Goal: Task Accomplishment & Management: Use online tool/utility

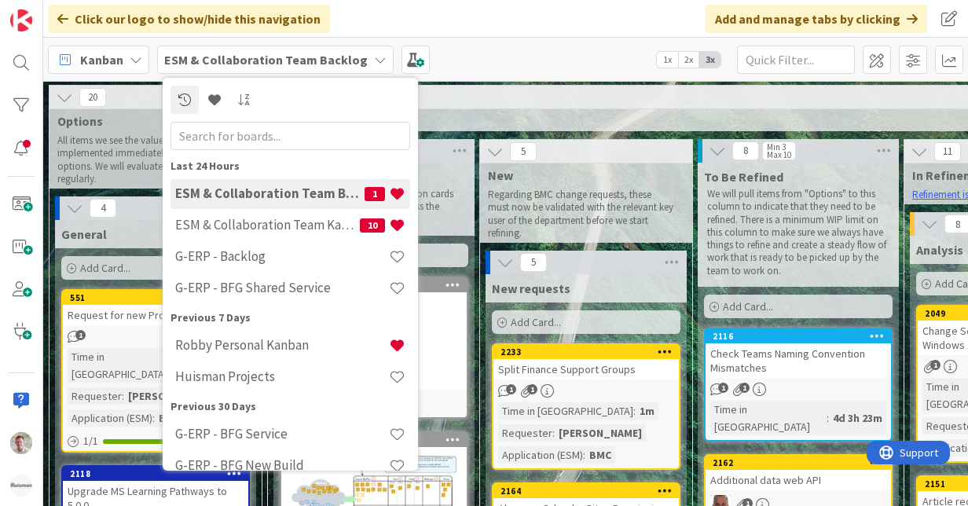
click at [558, 101] on div "26" at bounding box center [798, 98] width 1060 height 24
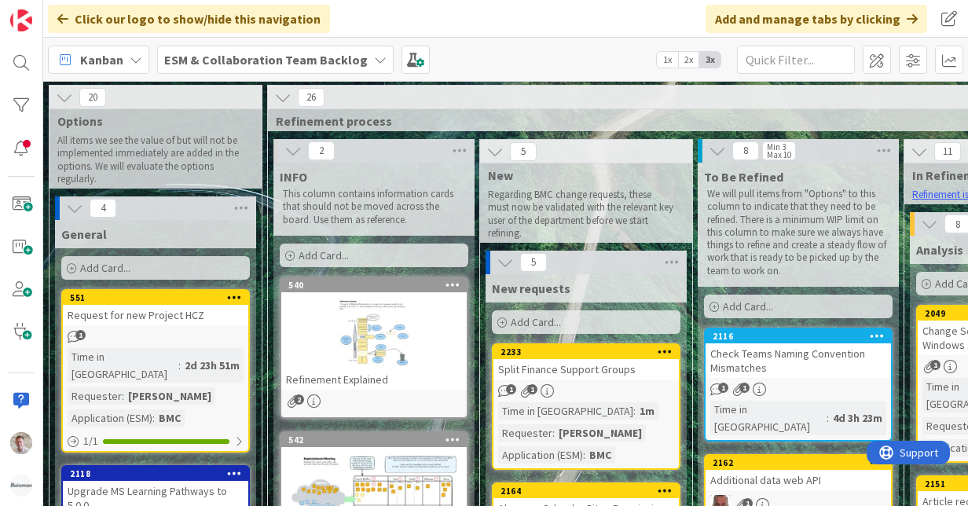
click at [252, 49] on div "ESM & Collaboration Team Backlog" at bounding box center [275, 60] width 236 height 28
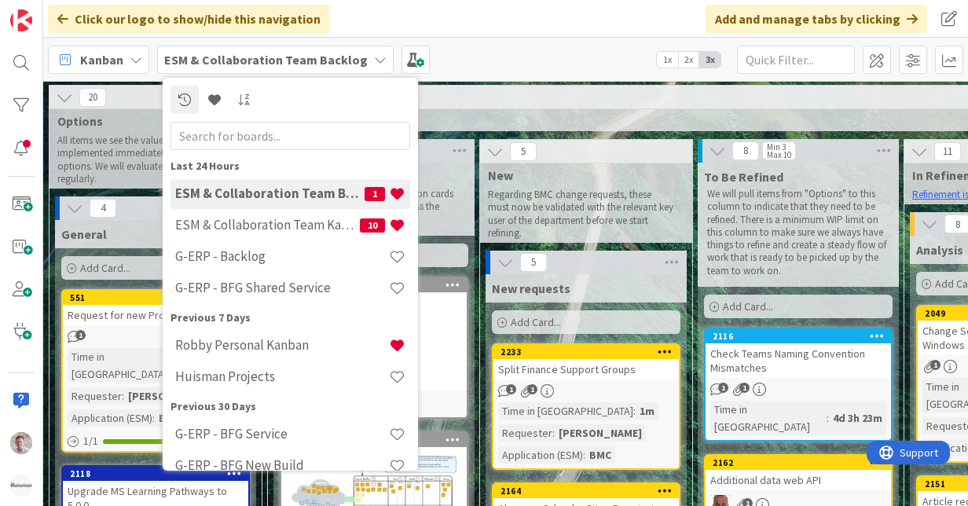
click at [224, 335] on div "Robby Personal Kanban" at bounding box center [290, 346] width 240 height 30
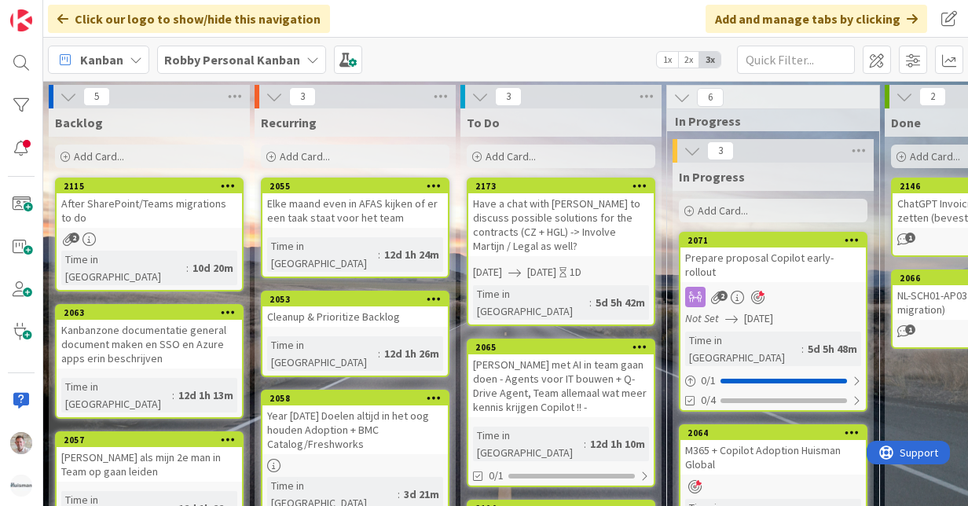
click at [562, 198] on div "Have a chat with [PERSON_NAME] to discuss possible solutions for the contracts …" at bounding box center [560, 224] width 185 height 63
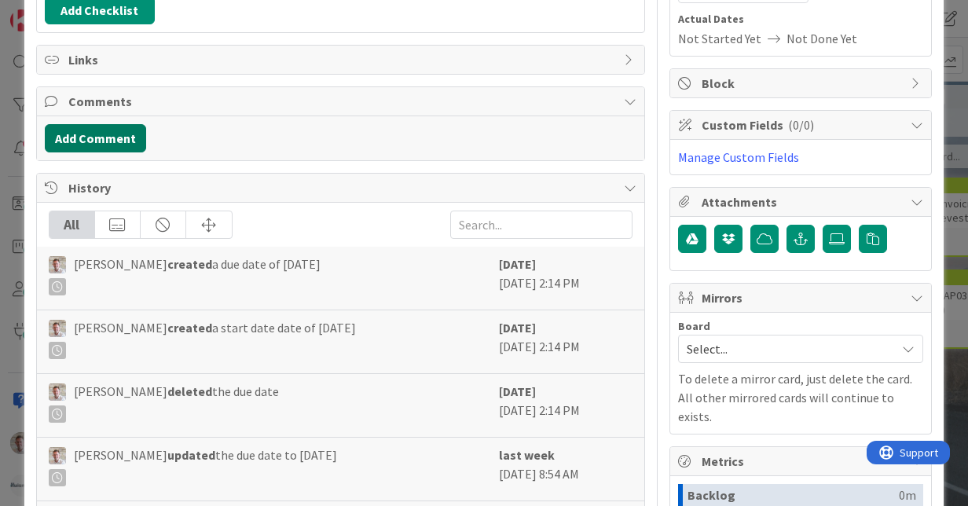
click at [95, 124] on button "Add Comment" at bounding box center [95, 138] width 101 height 28
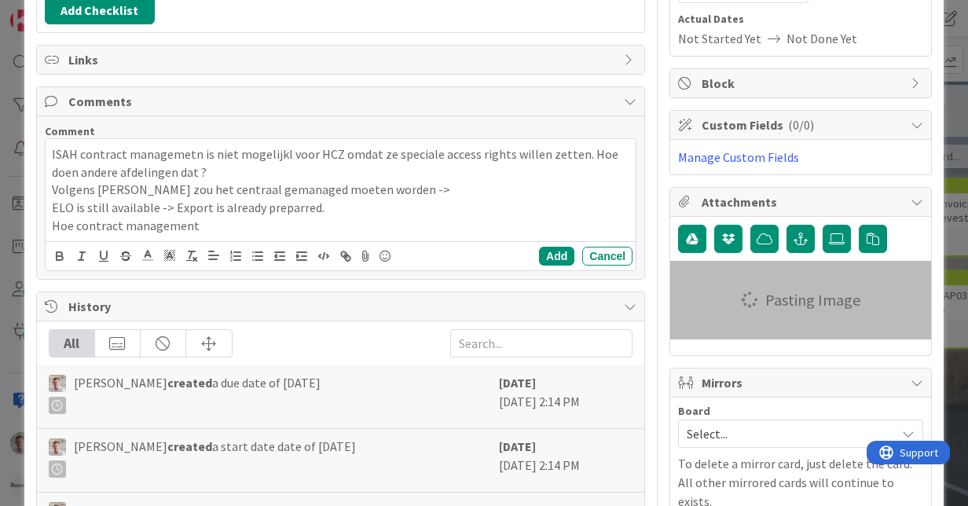
type input "Have a chat with [PERSON_NAME] to discuss possible solutions for the contracts …"
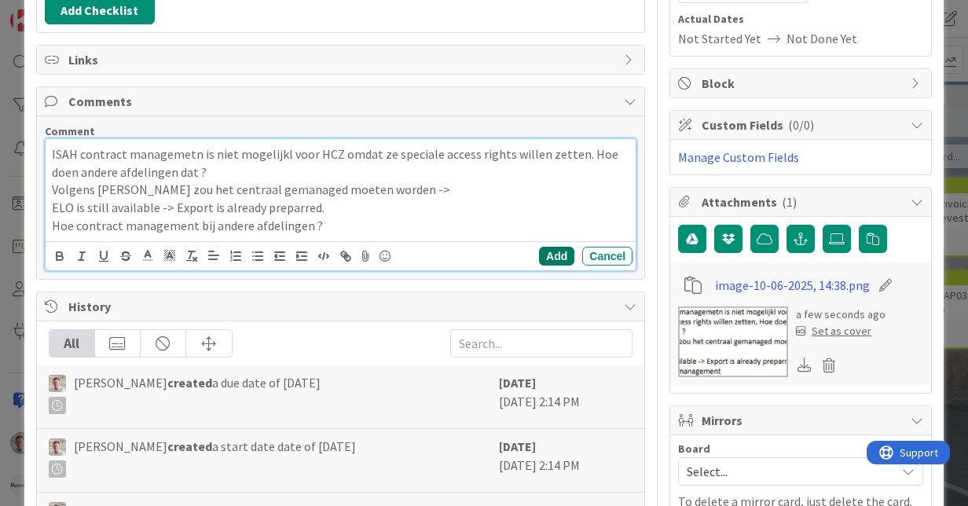
click at [539, 251] on button "Add" at bounding box center [556, 256] width 35 height 19
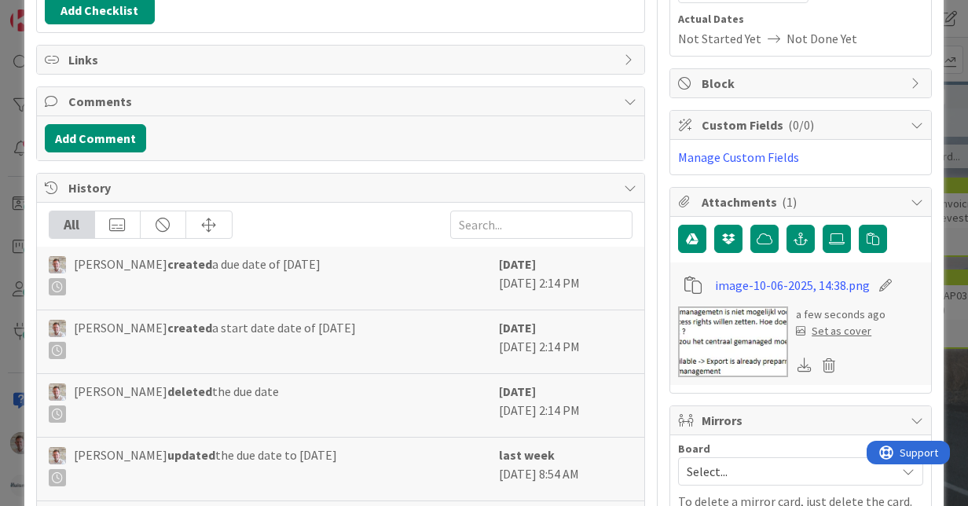
type input "Have a chat with [PERSON_NAME] to discuss possible solutions for the contracts …"
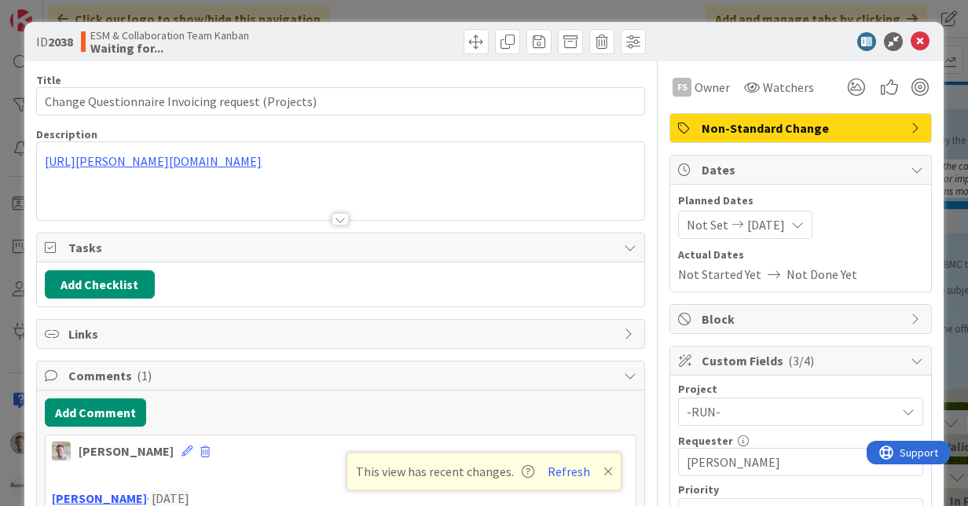
scroll to position [1150, 96]
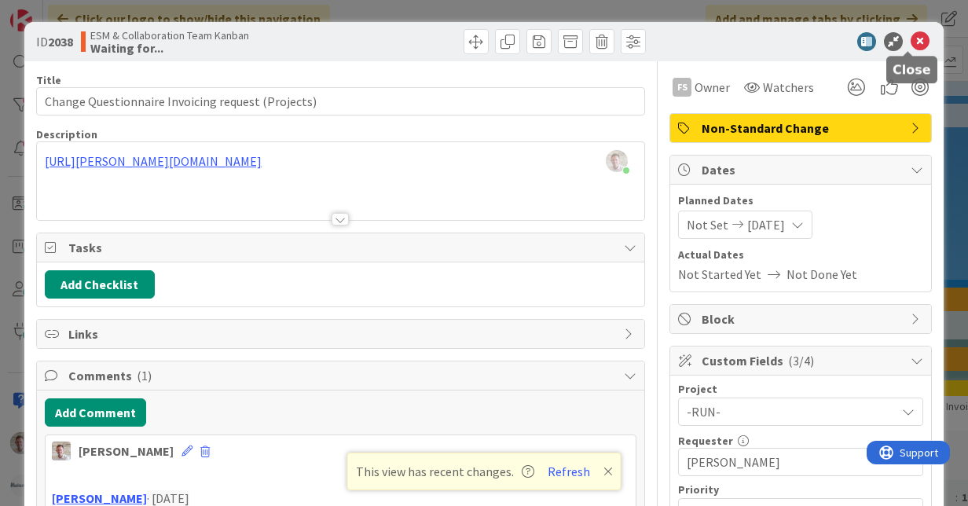
click at [911, 40] on icon at bounding box center [919, 41] width 19 height 19
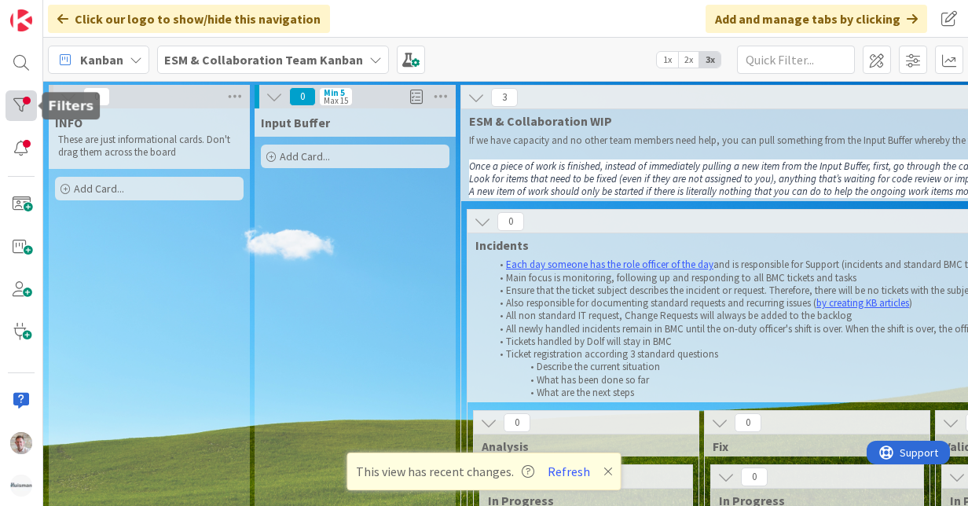
click at [27, 99] on div at bounding box center [20, 105] width 31 height 30
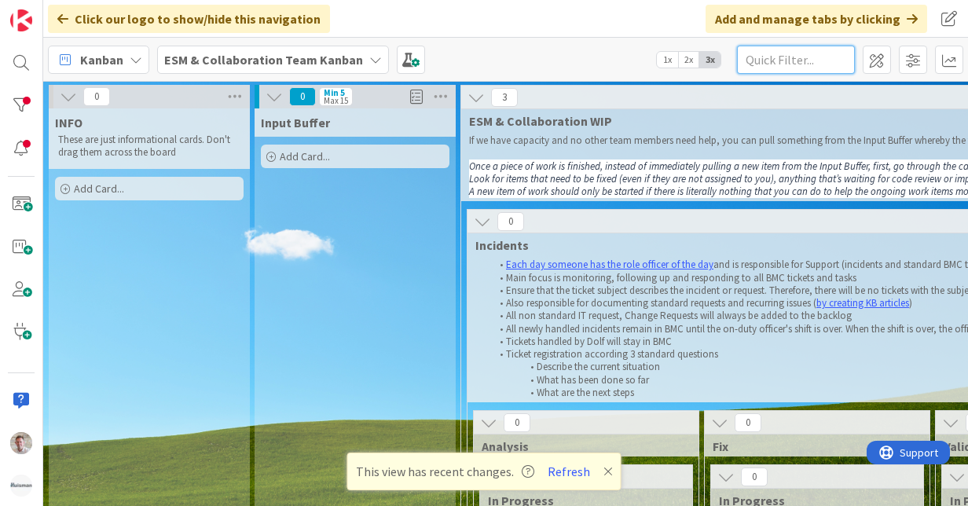
click at [771, 61] on input "text" at bounding box center [796, 60] width 118 height 28
click at [5, 106] on div at bounding box center [21, 253] width 43 height 506
click at [13, 106] on div at bounding box center [20, 105] width 31 height 30
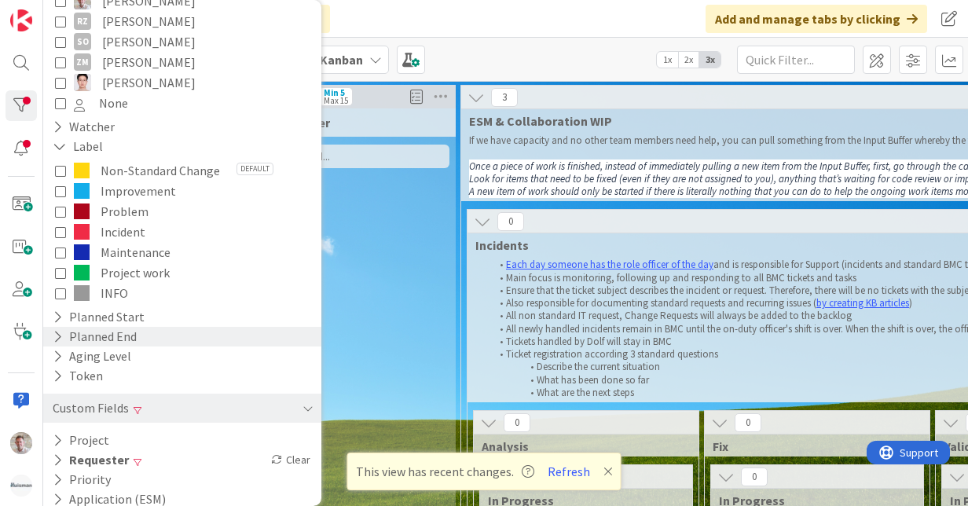
scroll to position [514, 0]
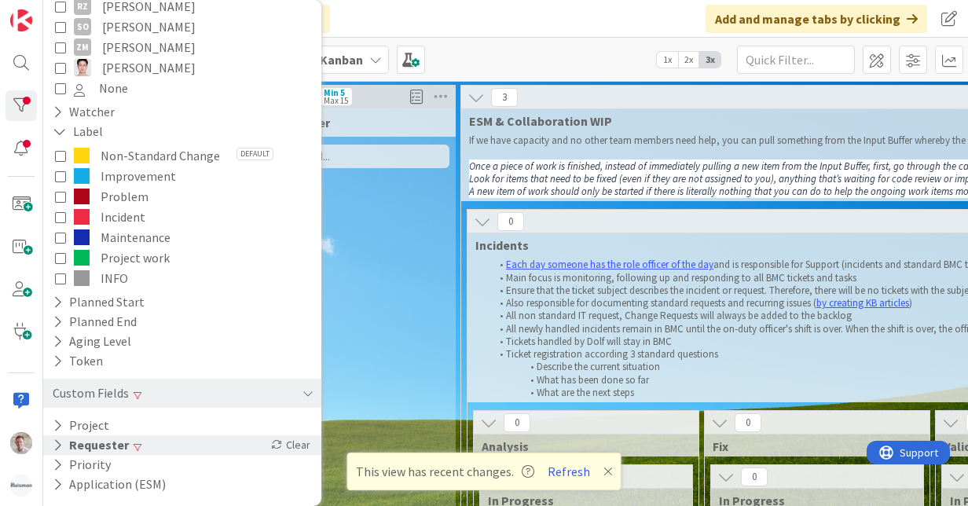
click at [57, 448] on icon at bounding box center [58, 444] width 10 height 13
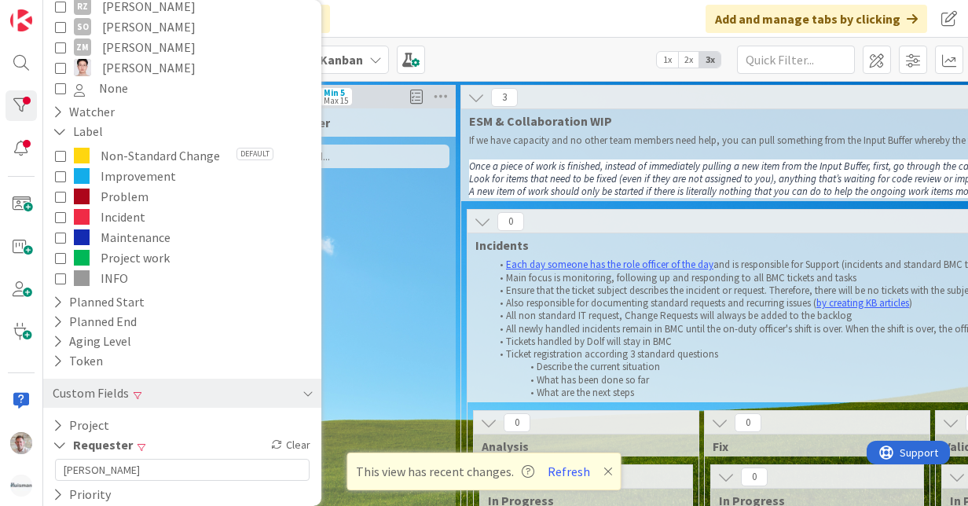
scroll to position [544, 0]
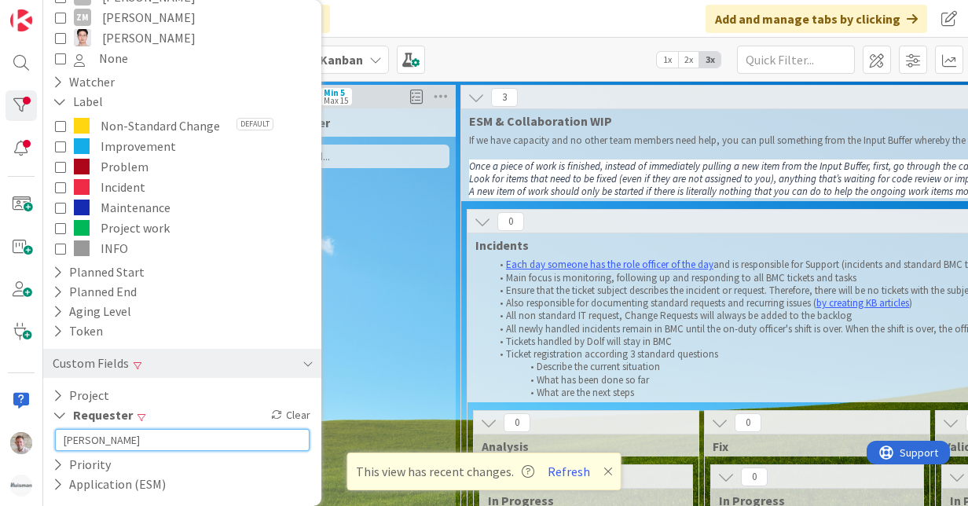
click at [42, 439] on div "Filters Highlight Hide Clear All Filters Only Focus Cards Only Blocked Cards On…" at bounding box center [21, 253] width 43 height 506
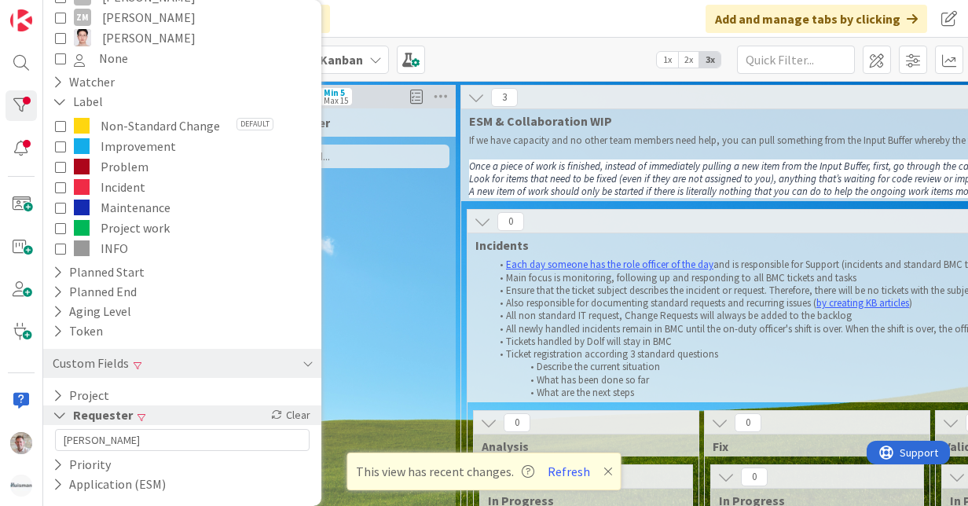
click at [285, 419] on div "Clear" at bounding box center [291, 415] width 46 height 20
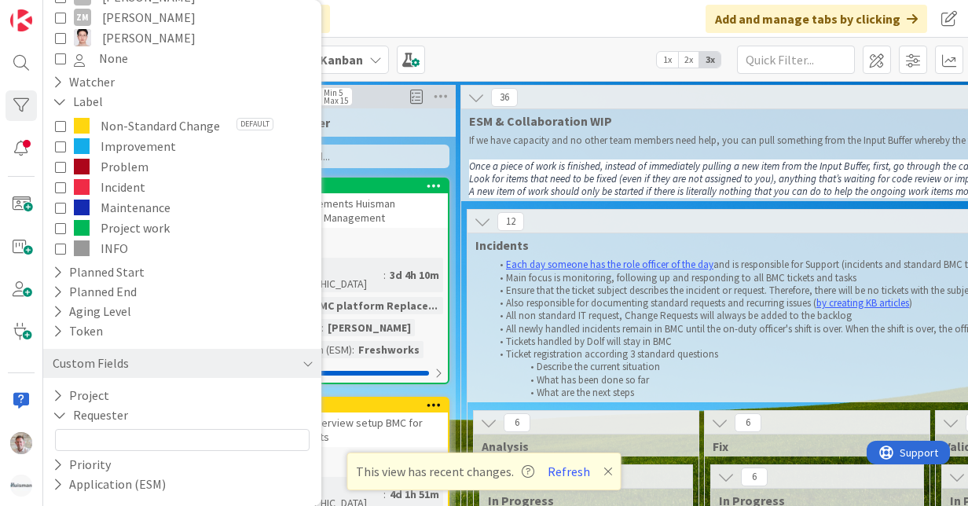
click at [364, 24] on div "Click our logo to show/hide this navigation Add and manage tabs by clicking" at bounding box center [505, 19] width 924 height 38
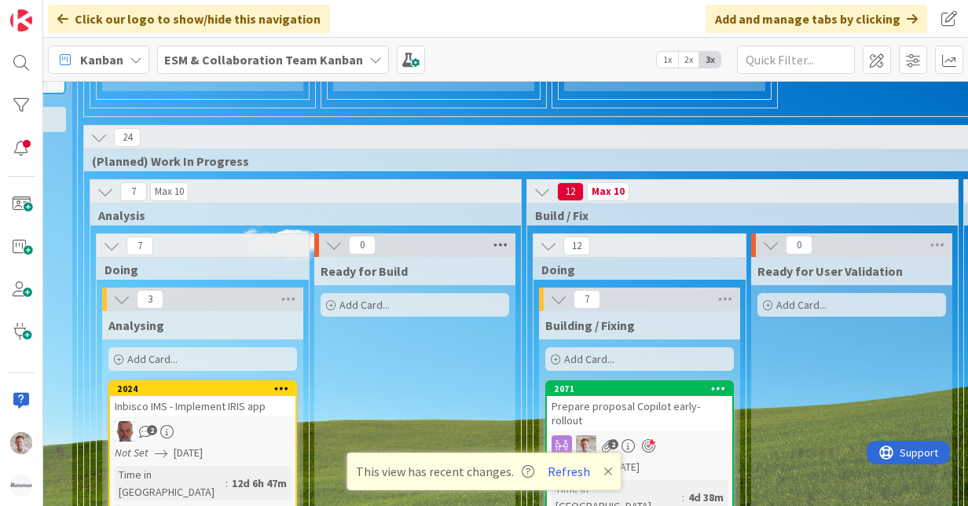
scroll to position [1964, 383]
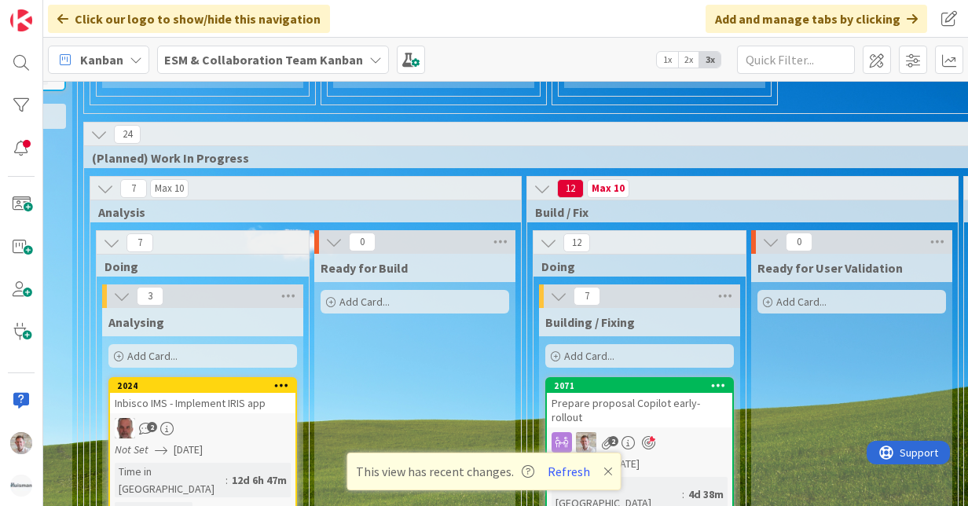
click at [680, 393] on div "Prepare proposal Copilot early-rollout" at bounding box center [639, 410] width 185 height 35
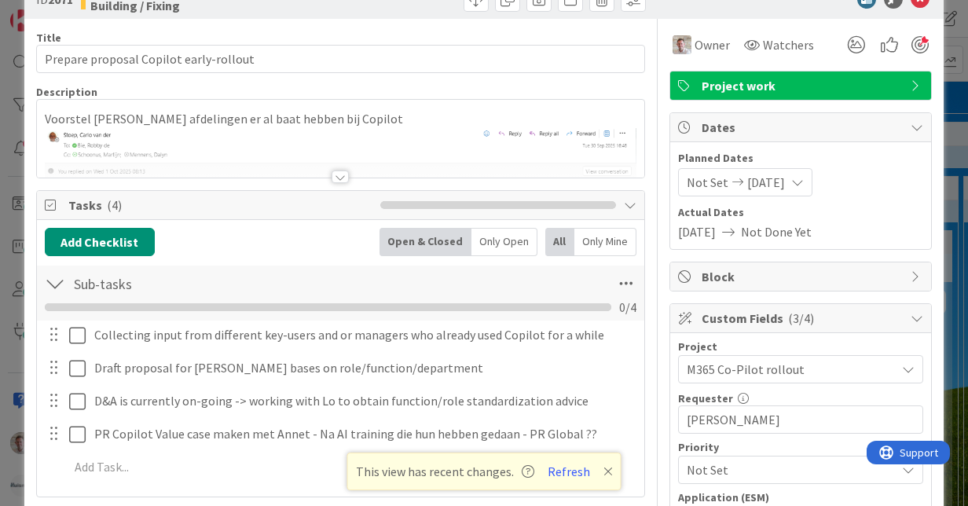
scroll to position [79, 0]
